Goal: Navigation & Orientation: Find specific page/section

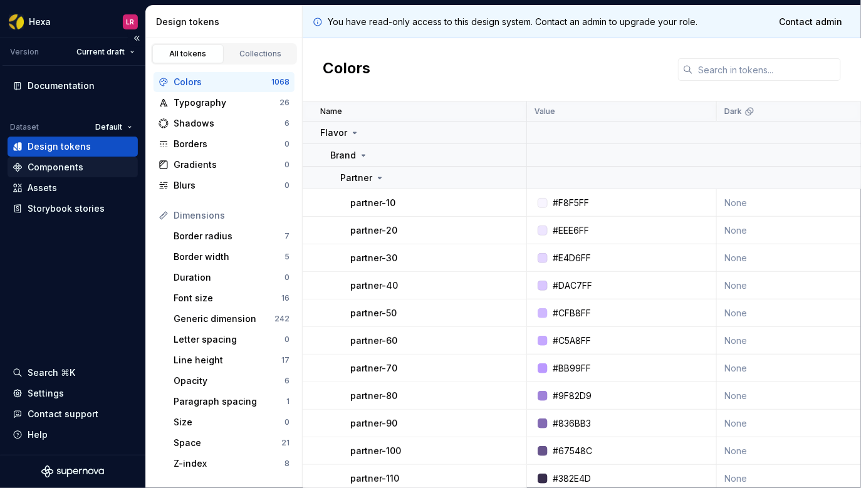
click at [61, 168] on div "Components" at bounding box center [56, 167] width 56 height 13
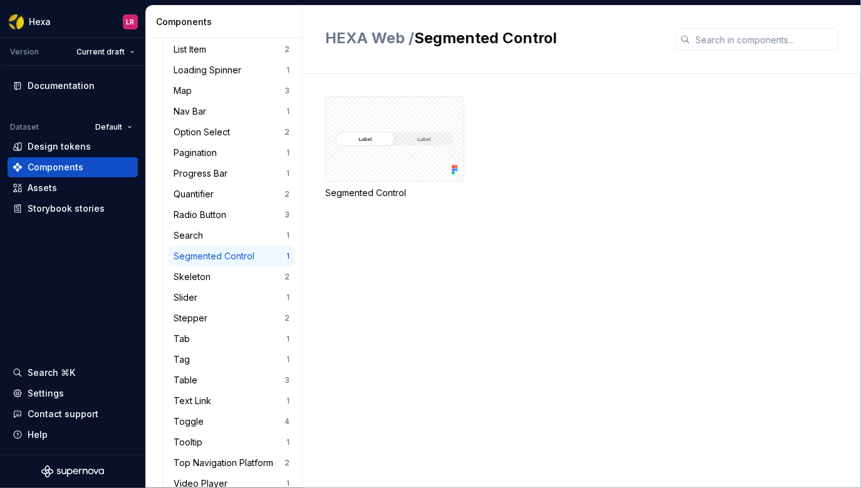
scroll to position [853, 0]
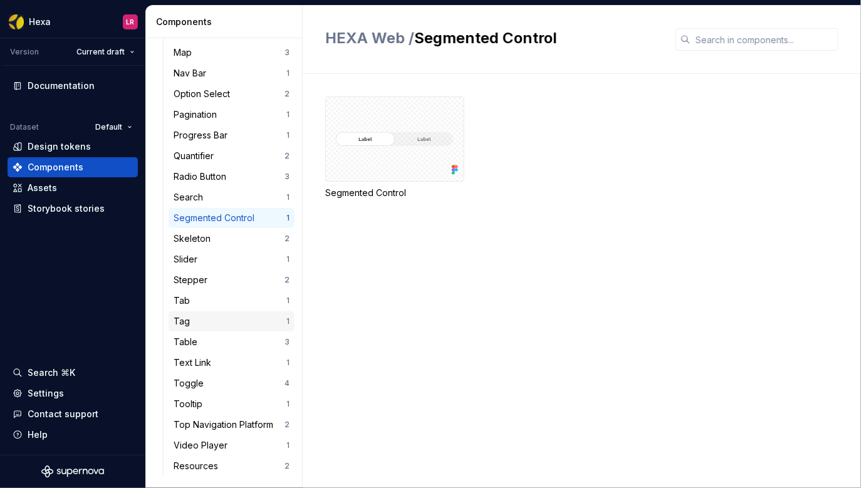
click at [191, 317] on div "Tag" at bounding box center [184, 321] width 21 height 13
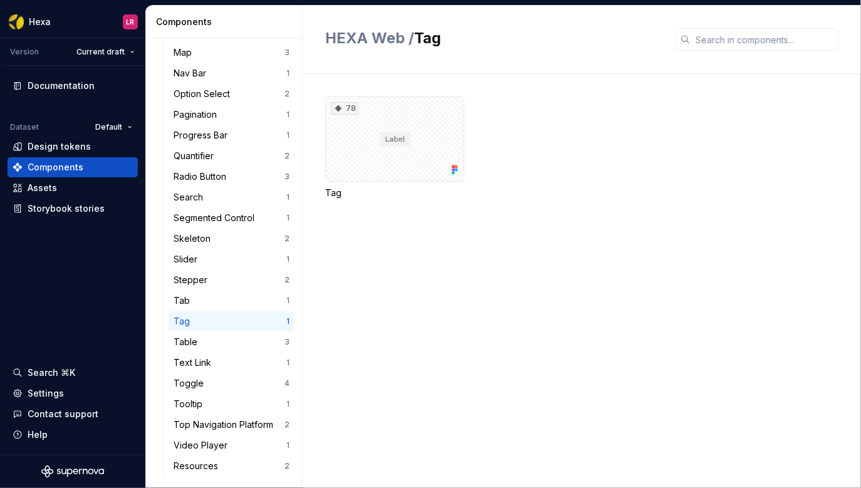
click at [181, 322] on div "Tag" at bounding box center [184, 321] width 21 height 13
click at [424, 129] on div "78" at bounding box center [394, 139] width 139 height 85
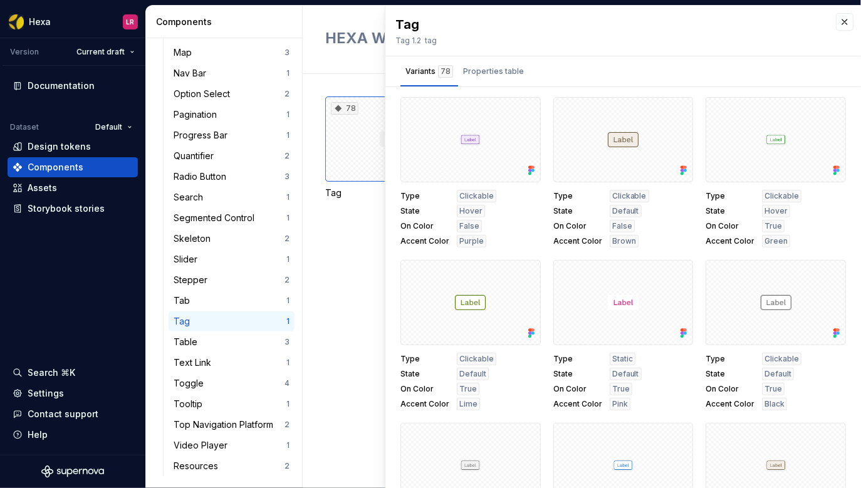
click at [352, 272] on div "78 Tag" at bounding box center [593, 281] width 536 height 414
click at [498, 69] on div "Properties table" at bounding box center [493, 71] width 61 height 13
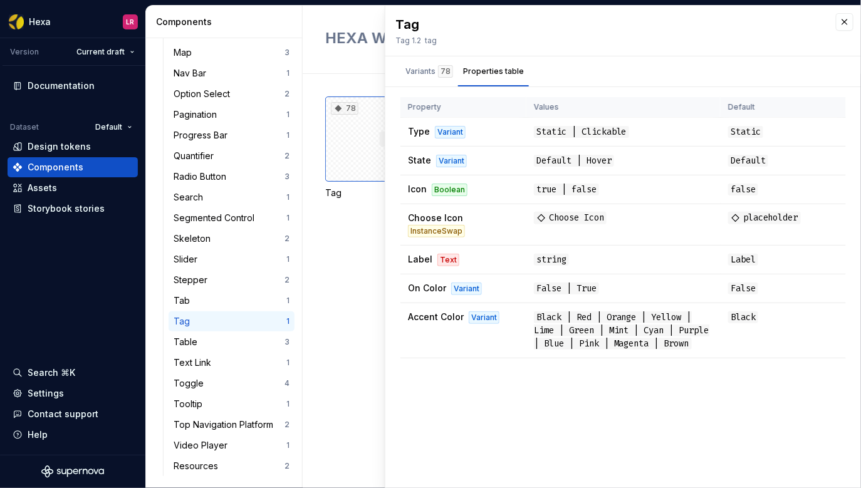
click at [350, 317] on div "78 Tag" at bounding box center [593, 281] width 536 height 414
click at [847, 21] on button "button" at bounding box center [845, 22] width 18 height 18
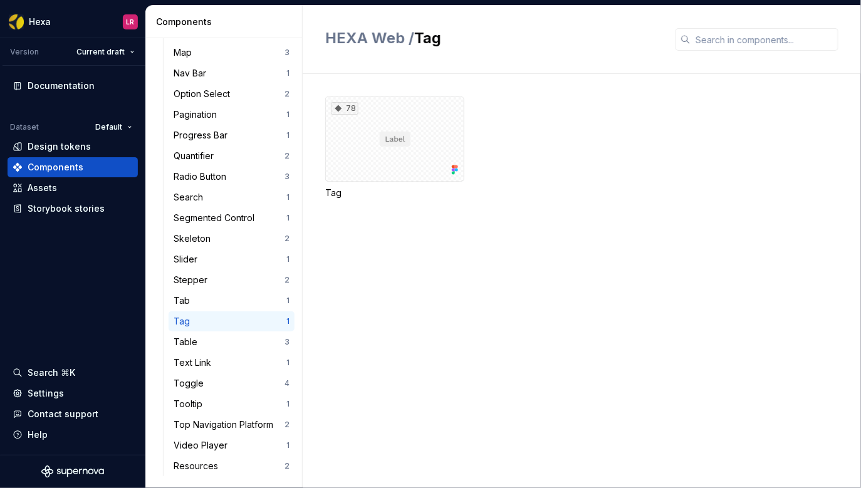
click at [210, 318] on div "Tag" at bounding box center [230, 321] width 113 height 13
click at [208, 320] on div "Tag" at bounding box center [230, 321] width 113 height 13
click at [196, 318] on div "Tag" at bounding box center [230, 321] width 113 height 13
click at [81, 191] on div "Assets" at bounding box center [73, 188] width 120 height 13
click at [81, 170] on div "Components" at bounding box center [73, 167] width 120 height 13
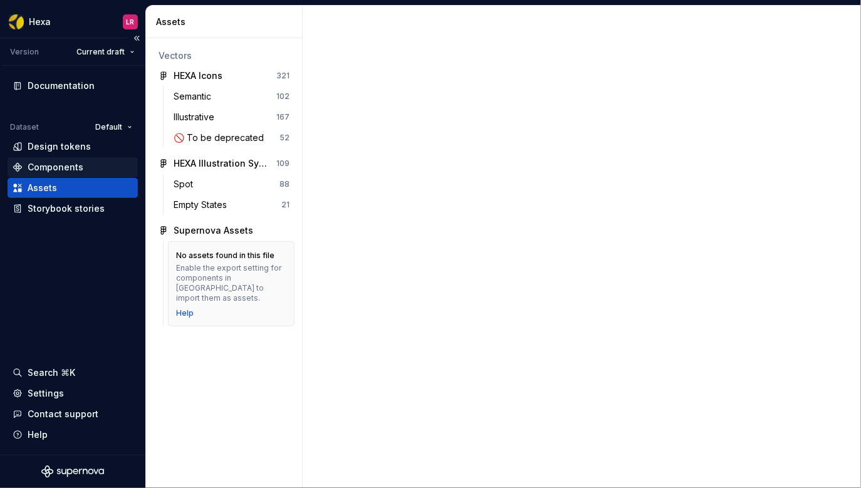
click at [80, 167] on div "Components" at bounding box center [56, 167] width 56 height 13
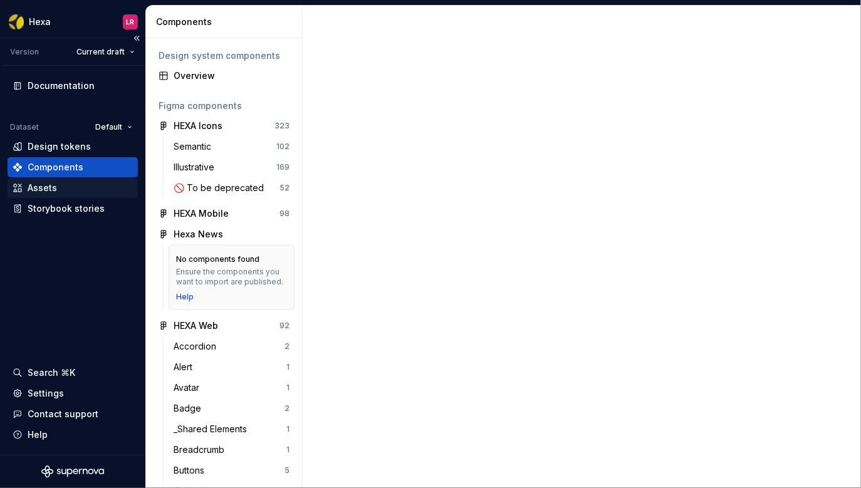
click at [72, 185] on div "Assets" at bounding box center [73, 188] width 120 height 13
